Goal: Transaction & Acquisition: Purchase product/service

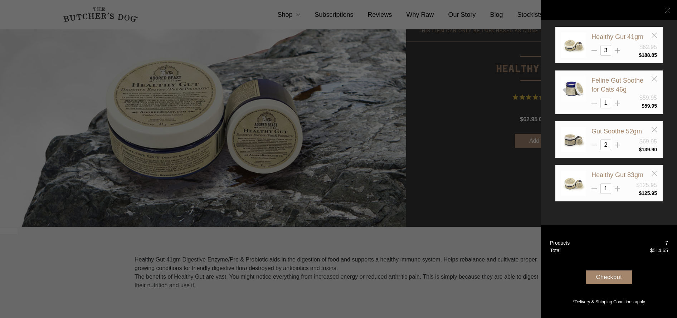
scroll to position [49, 0]
click at [359, 94] on div at bounding box center [338, 159] width 677 height 318
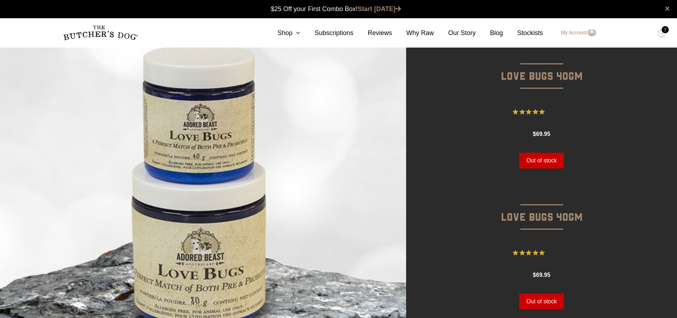
scroll to position [34, 0]
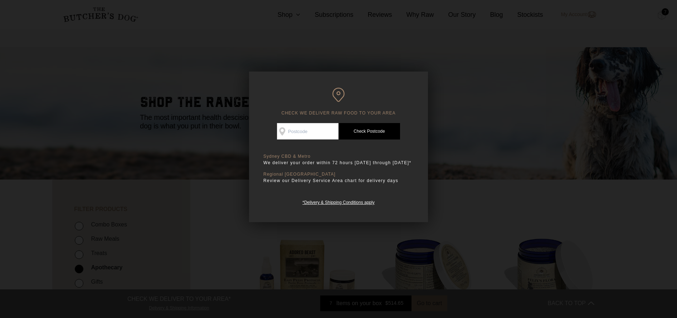
scroll to position [816, 0]
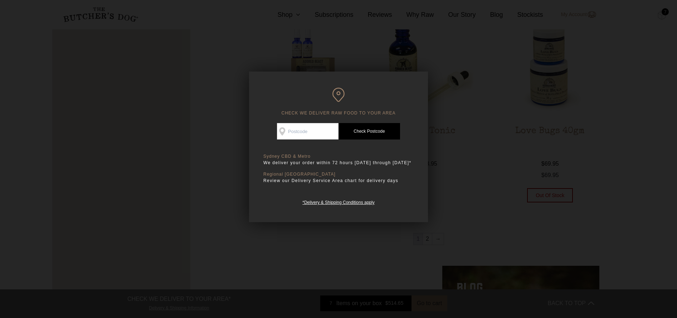
click at [502, 156] on div at bounding box center [338, 159] width 677 height 318
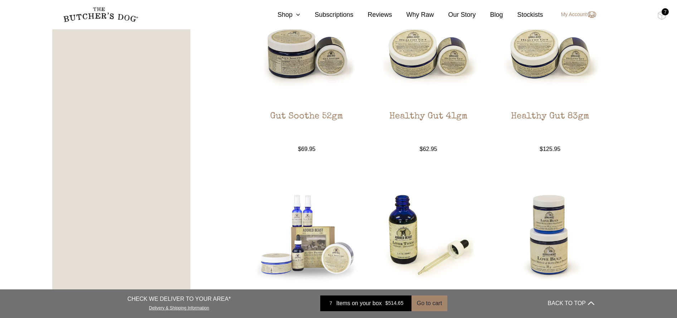
scroll to position [501, 0]
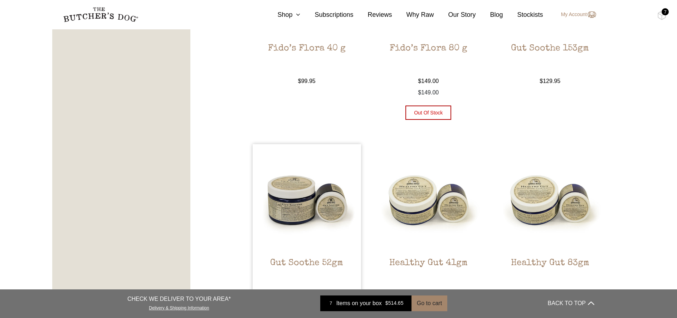
click at [326, 189] on img at bounding box center [307, 198] width 108 height 108
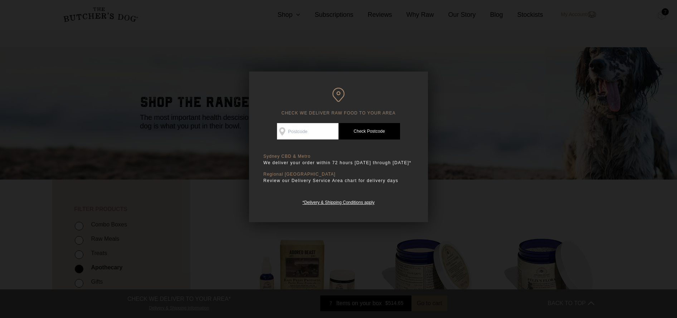
scroll to position [501, 0]
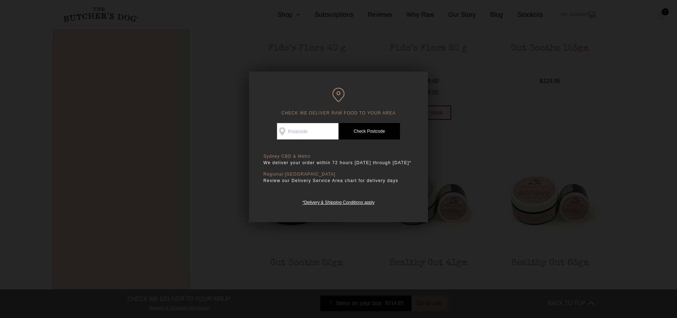
click at [503, 133] on div at bounding box center [338, 159] width 677 height 318
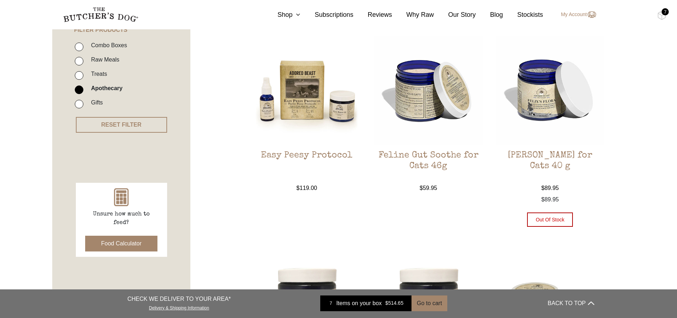
scroll to position [179, 0]
